Goal: Information Seeking & Learning: Learn about a topic

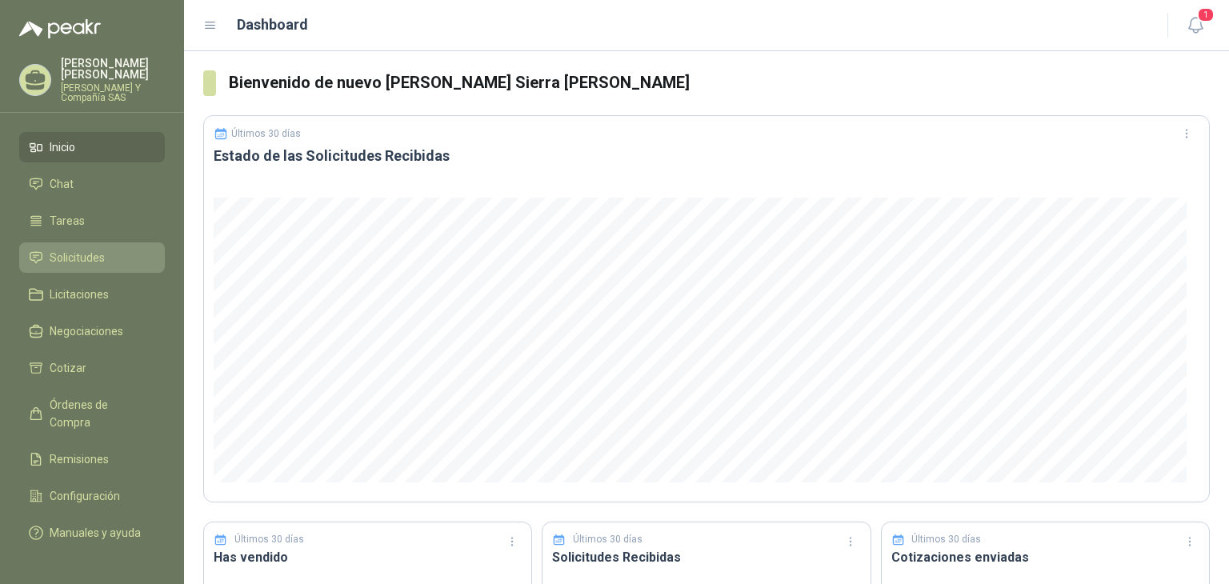
click at [54, 247] on link "Solicitudes" at bounding box center [92, 257] width 146 height 30
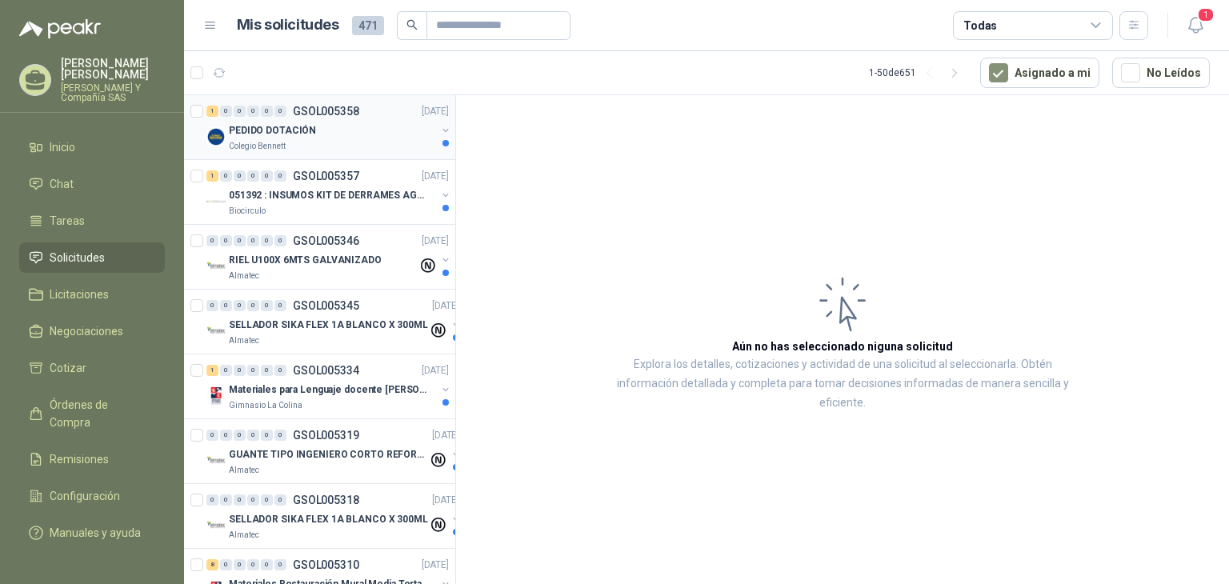
click at [229, 142] on p "Colegio Bennett" at bounding box center [257, 146] width 57 height 13
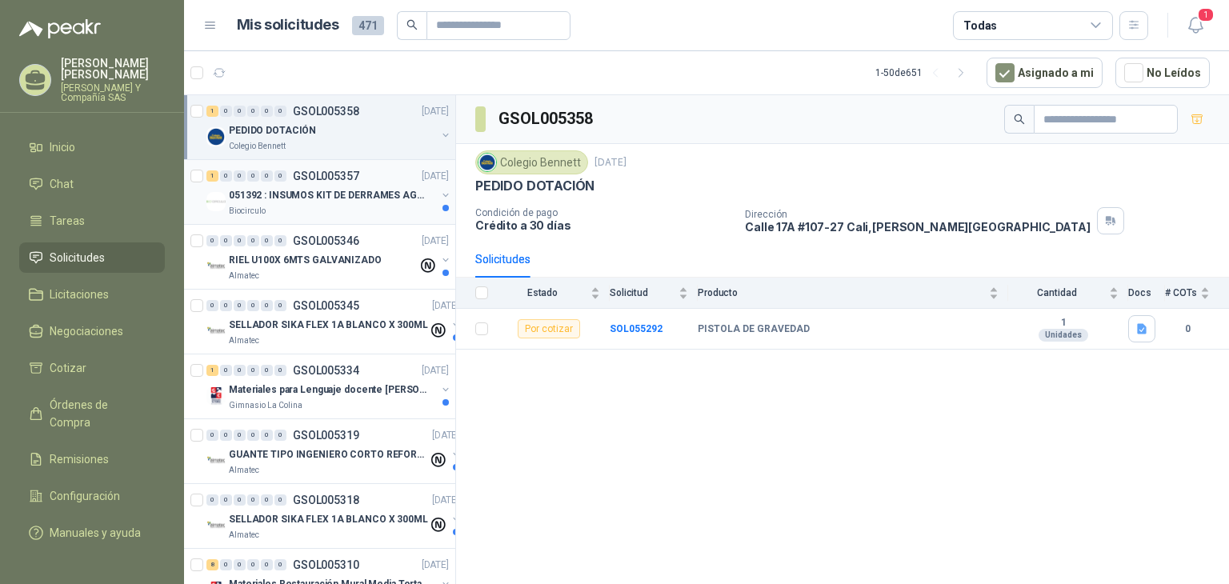
click at [251, 201] on p "051392 : INSUMOS KIT DE DERRAMES AGOSTO 2025" at bounding box center [328, 195] width 199 height 15
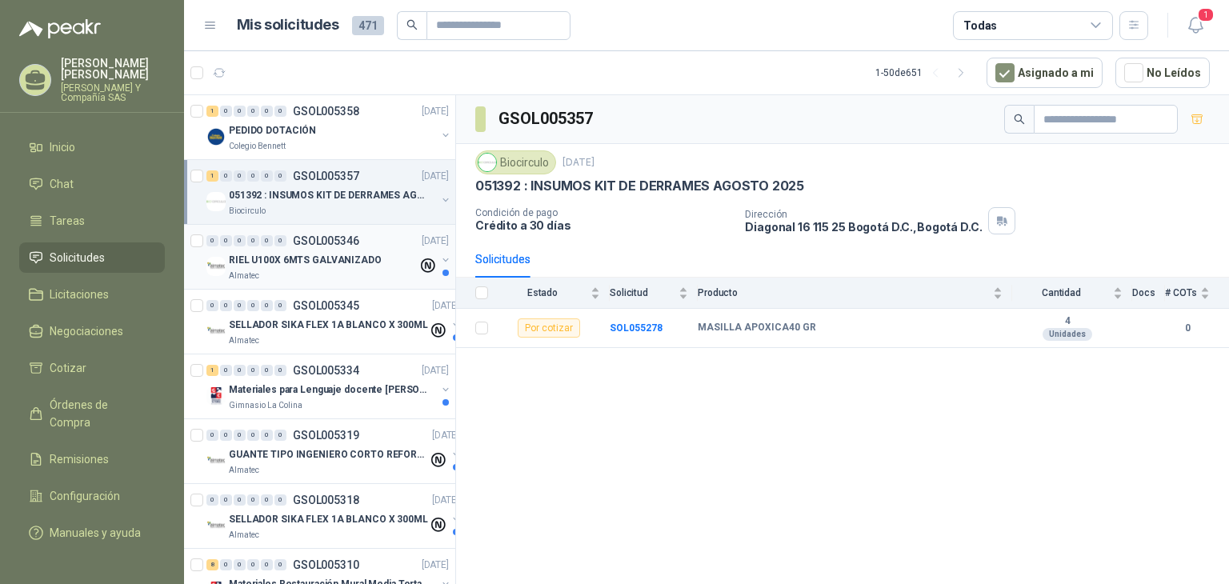
click at [262, 258] on p "RIEL U100X 6MTS GALVANIZADO" at bounding box center [305, 260] width 153 height 15
